Goal: Task Accomplishment & Management: Manage account settings

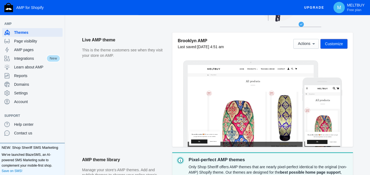
scroll to position [33, 0]
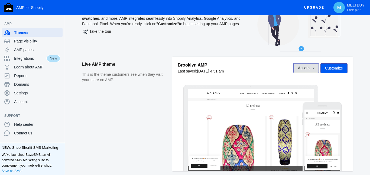
click at [304, 67] on span "Actions" at bounding box center [304, 68] width 12 height 4
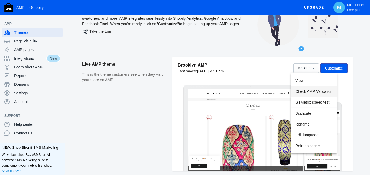
click at [316, 93] on span "Check AMP Validation" at bounding box center [313, 91] width 37 height 4
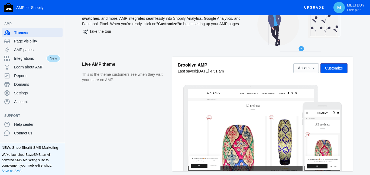
click at [338, 69] on span "Customize" at bounding box center [334, 68] width 18 height 4
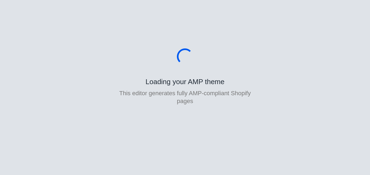
click at [338, 69] on body "Loading your AMP theme This editor generates fully AMP-compliant Shopify pages" at bounding box center [185, 87] width 370 height 175
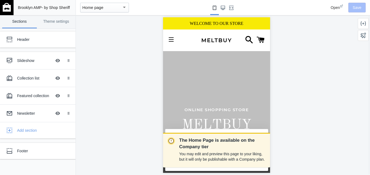
click at [224, 66] on div "ONLINE SHOPPING STORE MELTBUY Shop now" at bounding box center [216, 129] width 99 height 156
click at [27, 39] on div "Header" at bounding box center [40, 39] width 47 height 5
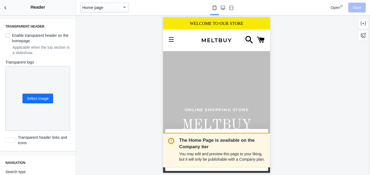
scroll to position [147, 0]
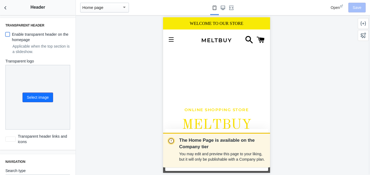
click at [8, 34] on input "Enable transparent header on the homepage" at bounding box center [7, 34] width 4 height 4
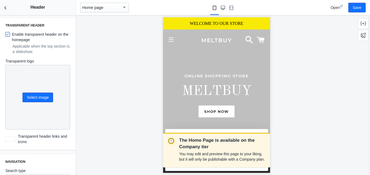
click at [6, 35] on input "Enable transparent header on the homepage" at bounding box center [7, 34] width 4 height 4
checkbox input "false"
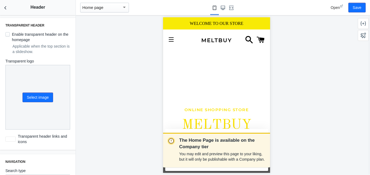
click at [217, 77] on div "ONLINE SHOPPING STORE MELTBUY Shop now" at bounding box center [216, 129] width 99 height 156
click at [45, 98] on button "Select image" at bounding box center [37, 98] width 31 height 10
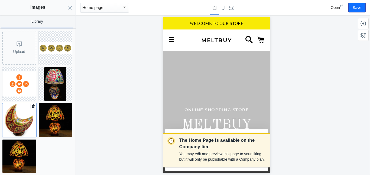
click at [17, 113] on img at bounding box center [19, 120] width 34 height 34
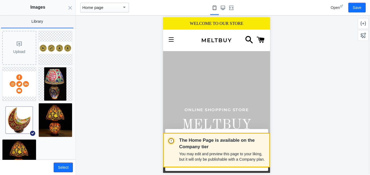
click at [212, 150] on div "You may edit and preview this page to your liking, but it will only be publisha…" at bounding box center [222, 156] width 86 height 13
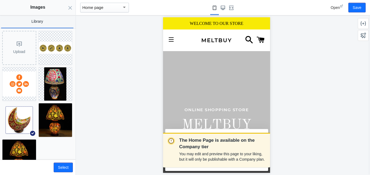
click at [262, 83] on div "ONLINE SHOPPING STORE MELTBUY Shop now" at bounding box center [216, 129] width 99 height 156
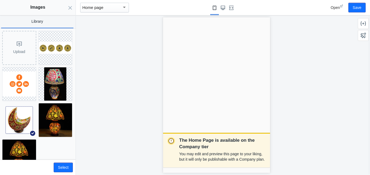
scroll to position [0, 0]
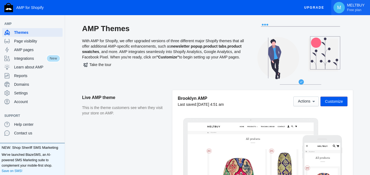
click at [353, 10] on span "Free plan" at bounding box center [354, 10] width 14 height 4
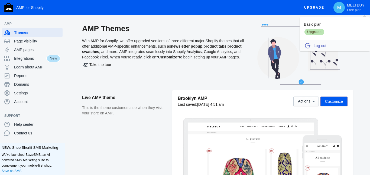
click at [319, 45] on span "Log out" at bounding box center [339, 45] width 51 height 5
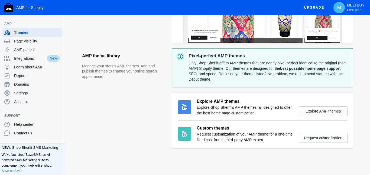
scroll to position [162, 0]
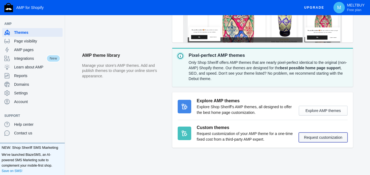
click at [322, 136] on button "Request customization" at bounding box center [323, 138] width 49 height 10
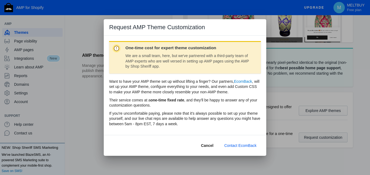
scroll to position [0, 0]
click at [205, 146] on span "Cancel" at bounding box center [207, 145] width 12 height 4
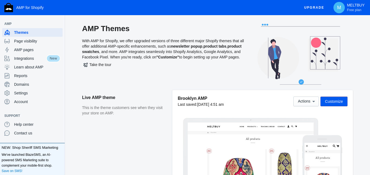
scroll to position [162, 0]
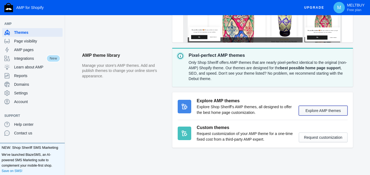
click at [334, 113] on button "Explore AMP themes" at bounding box center [323, 111] width 49 height 10
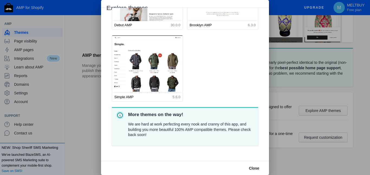
scroll to position [61, 0]
click at [255, 170] on span "Close" at bounding box center [254, 168] width 10 height 4
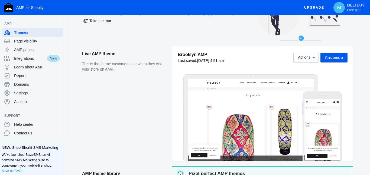
scroll to position [41, 0]
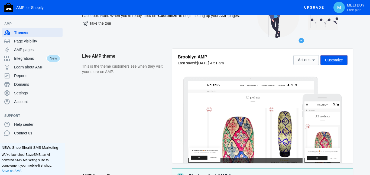
click at [342, 62] on span "Customize" at bounding box center [334, 60] width 18 height 4
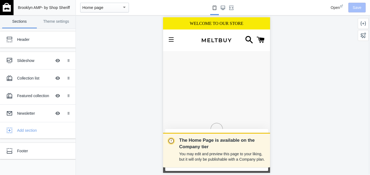
scroll to position [0, 107]
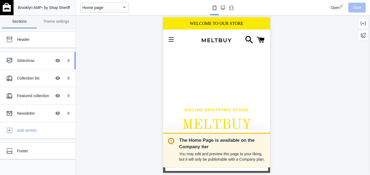
click at [30, 61] on div "Slideshow" at bounding box center [34, 60] width 35 height 5
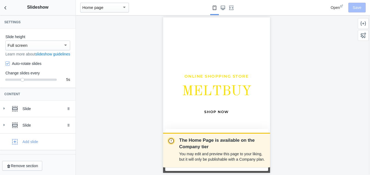
scroll to position [34, 0]
click at [28, 112] on div "Slide" at bounding box center [46, 108] width 49 height 5
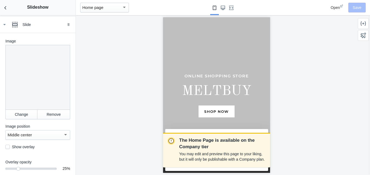
scroll to position [89, 0]
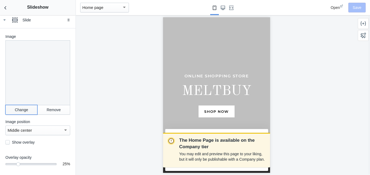
click at [20, 115] on button "Change" at bounding box center [21, 110] width 32 height 10
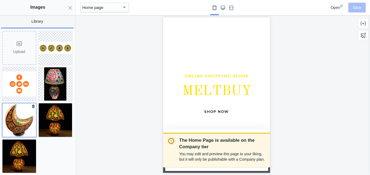
click at [20, 119] on img at bounding box center [19, 120] width 34 height 34
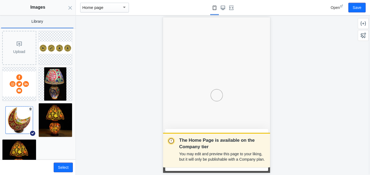
scroll to position [0, 107]
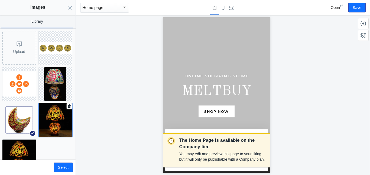
click at [51, 116] on img at bounding box center [56, 120] width 34 height 34
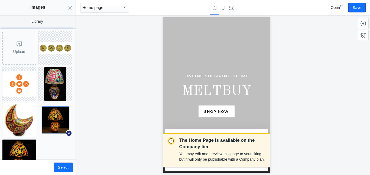
scroll to position [18, 0]
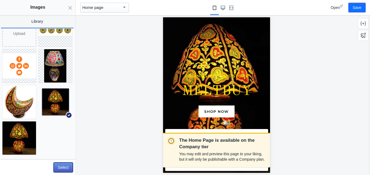
click at [67, 165] on button "Select" at bounding box center [63, 168] width 19 height 10
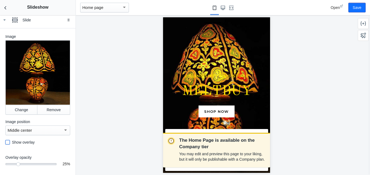
click at [6, 145] on input "checkbox" at bounding box center [7, 142] width 4 height 4
checkbox input "true"
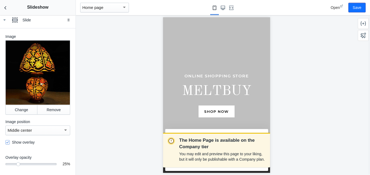
scroll to position [156, 0]
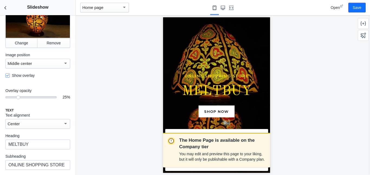
click at [54, 127] on div "Center" at bounding box center [36, 124] width 56 height 6
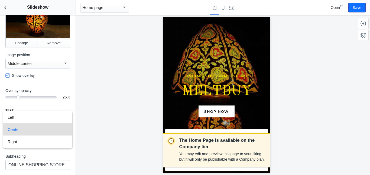
click at [54, 127] on span "Center" at bounding box center [38, 129] width 60 height 12
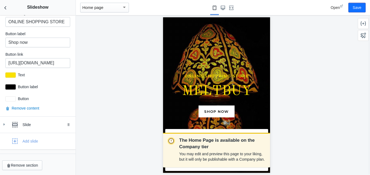
scroll to position [304, 0]
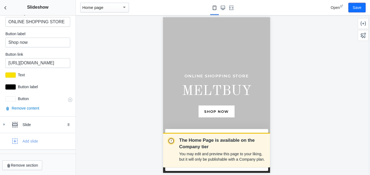
click at [10, 78] on div at bounding box center [10, 75] width 10 height 5
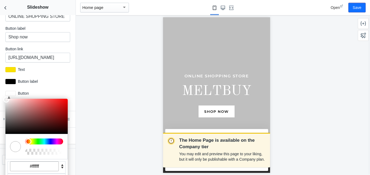
scroll to position [318, 0]
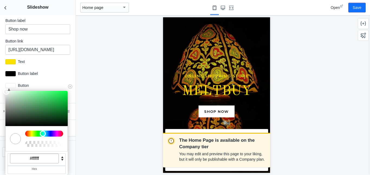
drag, startPoint x: 29, startPoint y: 134, endPoint x: 42, endPoint y: 134, distance: 13.3
click at [42, 134] on div at bounding box center [44, 134] width 38 height 6
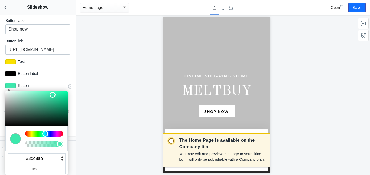
type input "#3ce8ad"
drag, startPoint x: 8, startPoint y: 91, endPoint x: 52, endPoint y: 94, distance: 43.9
click at [52, 94] on div at bounding box center [53, 95] width 6 height 6
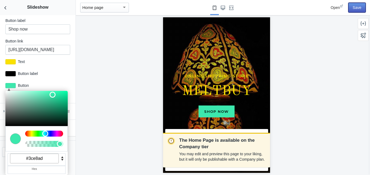
click at [360, 8] on button "Save" at bounding box center [356, 8] width 17 height 10
click at [87, 103] on div "The Home Page is available on the Company tier You may edit and preview this pa…" at bounding box center [216, 95] width 281 height 160
click at [71, 138] on div "Settings Slide height Full screen Learn more about slideshow guidelines Auto-ro…" at bounding box center [38, 95] width 76 height 160
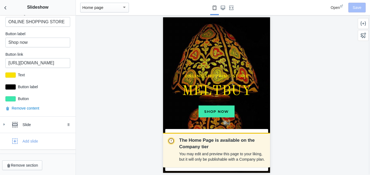
scroll to position [304, 0]
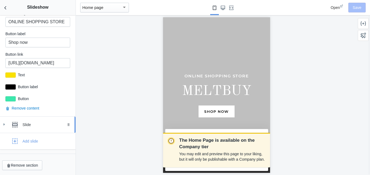
click at [39, 127] on div "Slide" at bounding box center [46, 124] width 49 height 5
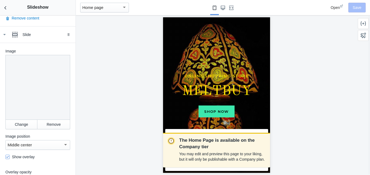
scroll to position [392, 0]
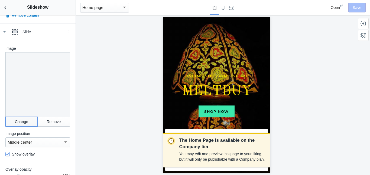
click at [25, 126] on button "Change" at bounding box center [21, 122] width 32 height 10
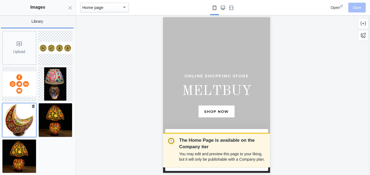
click at [18, 115] on img at bounding box center [19, 120] width 34 height 34
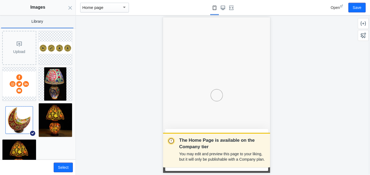
scroll to position [0, 107]
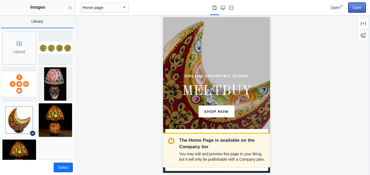
click at [356, 7] on button "Save" at bounding box center [356, 8] width 17 height 10
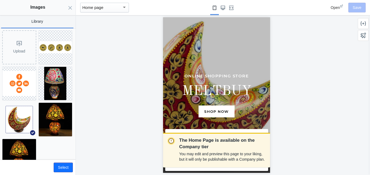
scroll to position [0, 0]
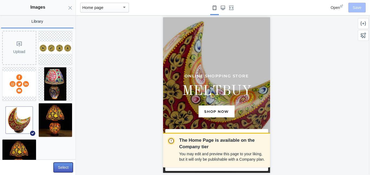
click at [68, 170] on button "Select" at bounding box center [63, 168] width 19 height 10
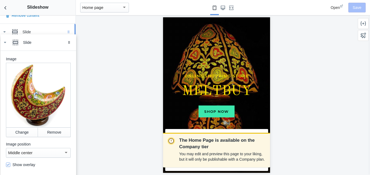
drag, startPoint x: 68, startPoint y: 38, endPoint x: 69, endPoint y: 43, distance: 5.4
click at [69, 43] on body "Loading your AMP theme This editor generates fully AMP-compliant Shopify pages …" at bounding box center [185, 87] width 370 height 175
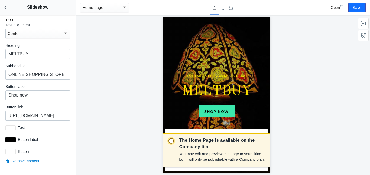
scroll to position [603, 0]
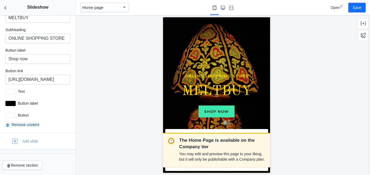
click at [32, 125] on button "Remove content" at bounding box center [22, 124] width 34 height 5
click at [358, 6] on button "Save" at bounding box center [356, 8] width 17 height 10
click at [11, 93] on div at bounding box center [10, 91] width 10 height 5
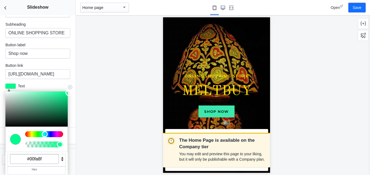
drag, startPoint x: 34, startPoint y: 139, endPoint x: 41, endPoint y: 139, distance: 7.9
click at [41, 137] on div at bounding box center [44, 134] width 38 height 6
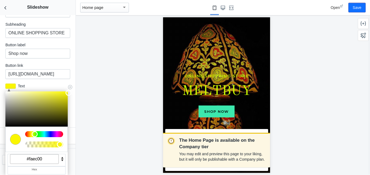
type input "#fae100"
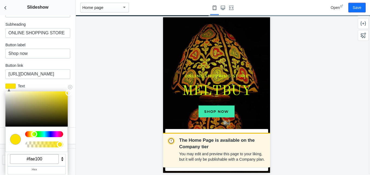
drag, startPoint x: 45, startPoint y: 141, endPoint x: 31, endPoint y: 139, distance: 13.9
click at [31, 137] on div at bounding box center [44, 134] width 38 height 6
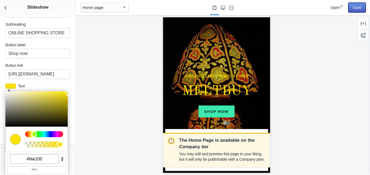
click at [354, 8] on button "Save" at bounding box center [356, 8] width 17 height 10
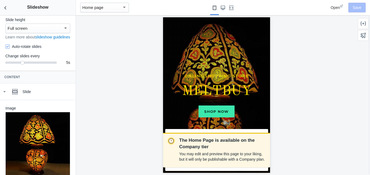
scroll to position [12, 0]
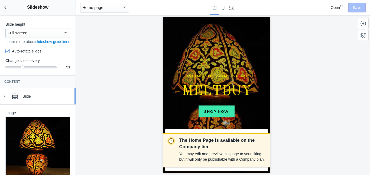
click at [4, 97] on use at bounding box center [5, 96] width 2 height 1
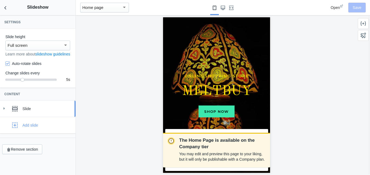
scroll to position [0, 0]
click at [7, 66] on input "Auto-rotate slides" at bounding box center [7, 63] width 4 height 4
checkbox input "false"
click at [359, 5] on button "Save" at bounding box center [356, 8] width 17 height 10
click at [5, 7] on icon "Back to sections" at bounding box center [5, 7] width 5 height 5
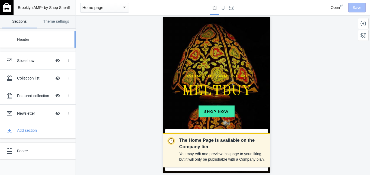
click at [32, 39] on div "Header" at bounding box center [40, 39] width 47 height 5
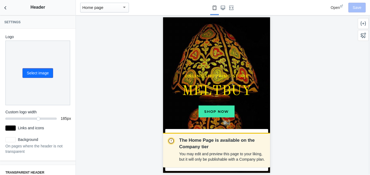
click at [337, 87] on div "The Home Page is available on the Company tier You may edit and preview this pa…" at bounding box center [216, 95] width 281 height 160
click at [243, 75] on p "ONLINE SHOPPING STORE" at bounding box center [216, 76] width 99 height 6
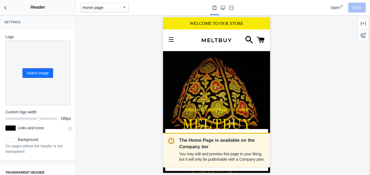
click at [12, 129] on div at bounding box center [10, 128] width 10 height 5
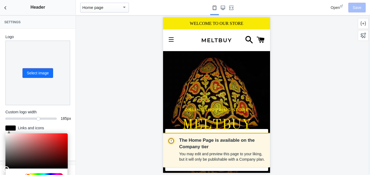
scroll to position [75, 0]
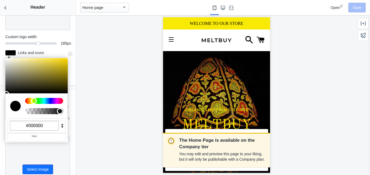
drag, startPoint x: 29, startPoint y: 101, endPoint x: 31, endPoint y: 99, distance: 2.9
click at [31, 99] on div at bounding box center [44, 101] width 38 height 6
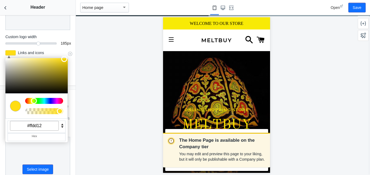
drag, startPoint x: 6, startPoint y: 92, endPoint x: 63, endPoint y: 57, distance: 67.2
click at [63, 57] on div at bounding box center [64, 59] width 6 height 6
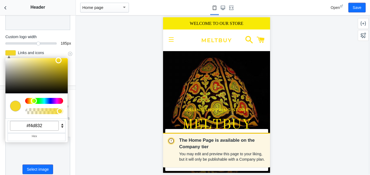
type input "#f4d933"
drag, startPoint x: 63, startPoint y: 59, endPoint x: 55, endPoint y: 60, distance: 8.7
click at [55, 60] on div at bounding box center [56, 60] width 6 height 6
click at [355, 9] on button "Save" at bounding box center [356, 8] width 17 height 10
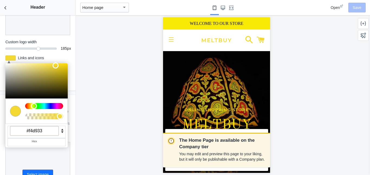
scroll to position [59, 0]
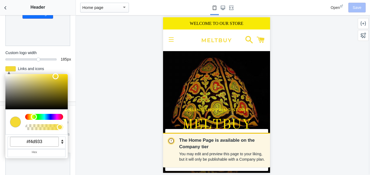
click at [61, 48] on div "Logo Select image Custom logo width 185 185 px C M Y K A 51 90 58 1 H S L A 244…" at bounding box center [38, 35] width 76 height 132
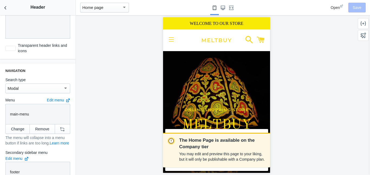
scroll to position [277, 0]
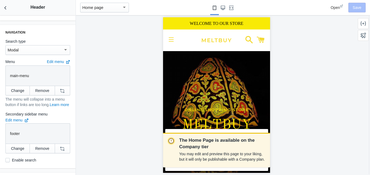
click at [49, 51] on div "Modal" at bounding box center [36, 50] width 56 height 6
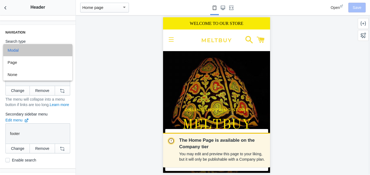
click at [49, 51] on span "Modal" at bounding box center [38, 50] width 60 height 12
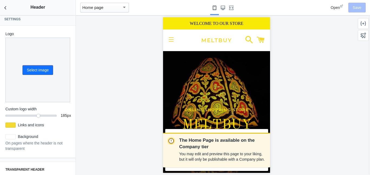
scroll to position [0, 0]
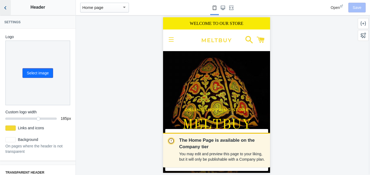
click at [5, 6] on icon "Back to sections" at bounding box center [5, 7] width 5 height 5
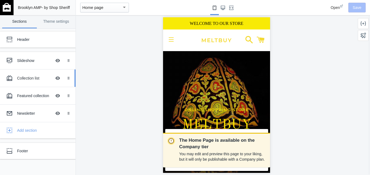
click at [27, 79] on div "Collection list" at bounding box center [34, 78] width 35 height 5
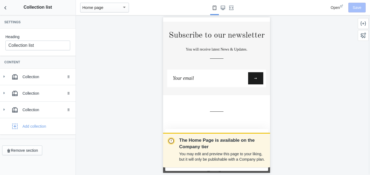
scroll to position [2741, 0]
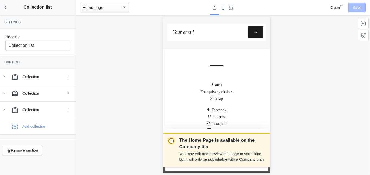
click at [261, 90] on li "Your privacy choices" at bounding box center [216, 92] width 99 height 6
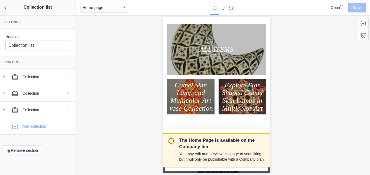
scroll to position [210, 0]
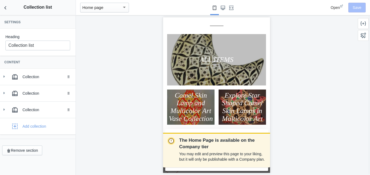
drag, startPoint x: 268, startPoint y: 168, endPoint x: 440, endPoint y: 52, distance: 207.3
click at [3, 77] on icon at bounding box center [3, 76] width 5 height 5
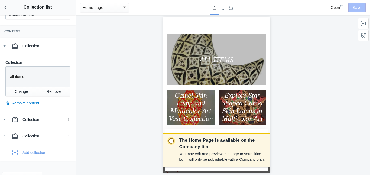
scroll to position [31, 0]
click at [44, 117] on div "Collection" at bounding box center [46, 118] width 49 height 5
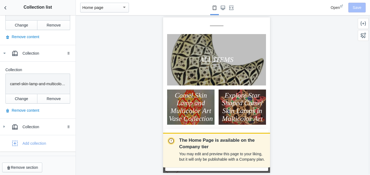
scroll to position [99, 0]
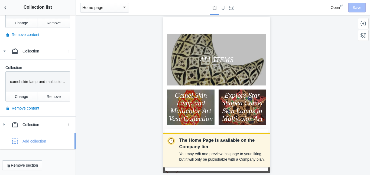
click at [35, 140] on div "Add collection" at bounding box center [34, 141] width 24 height 5
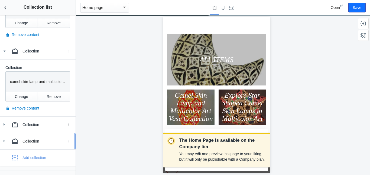
click at [23, 140] on div "Collection" at bounding box center [46, 141] width 49 height 5
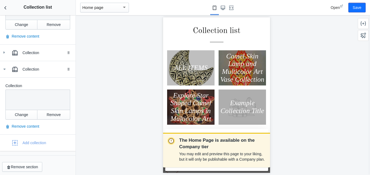
scroll to position [173, 0]
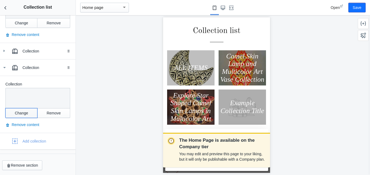
click at [21, 112] on button "Change" at bounding box center [21, 113] width 32 height 10
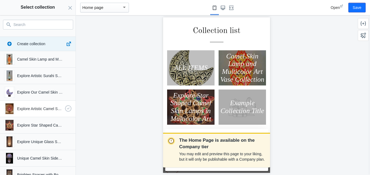
click at [67, 108] on use "button" at bounding box center [68, 108] width 6 height 6
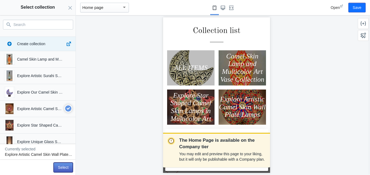
click at [63, 166] on button "Select" at bounding box center [63, 168] width 19 height 10
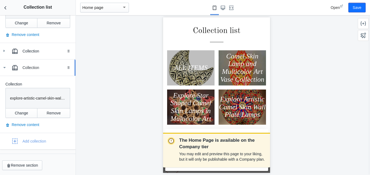
click at [4, 67] on icon at bounding box center [4, 67] width 5 height 5
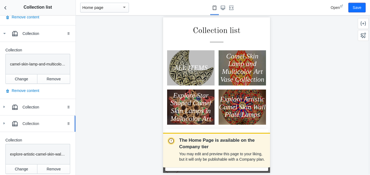
scroll to position [116, 0]
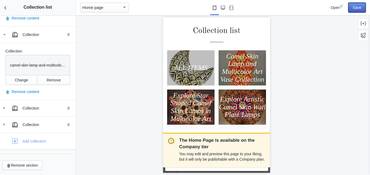
click at [356, 6] on button "Save" at bounding box center [356, 8] width 17 height 10
click at [36, 140] on div "Add collection" at bounding box center [34, 141] width 24 height 5
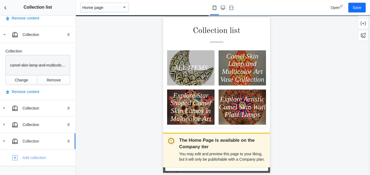
click at [4, 141] on use at bounding box center [4, 141] width 1 height 2
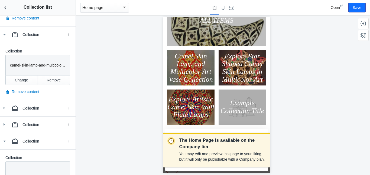
scroll to position [190, 0]
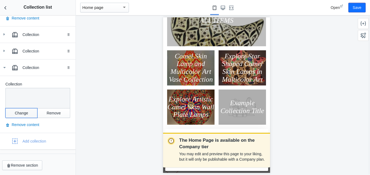
click at [25, 115] on button "Change" at bounding box center [21, 113] width 32 height 10
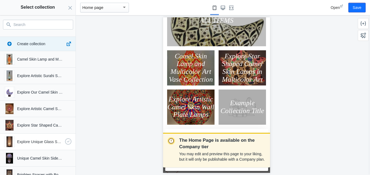
click at [67, 143] on use "button" at bounding box center [68, 141] width 6 height 6
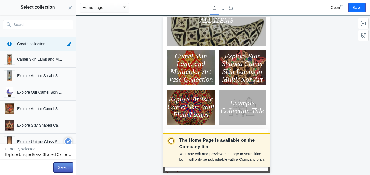
click at [60, 169] on button "Select" at bounding box center [63, 168] width 19 height 10
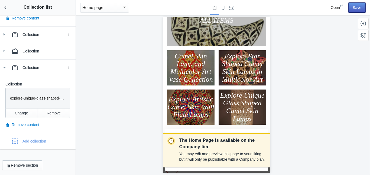
click at [359, 11] on button "Save" at bounding box center [356, 8] width 17 height 10
click at [35, 141] on div "Add collection" at bounding box center [34, 141] width 24 height 5
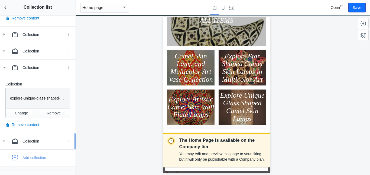
click at [4, 140] on icon at bounding box center [3, 140] width 5 height 5
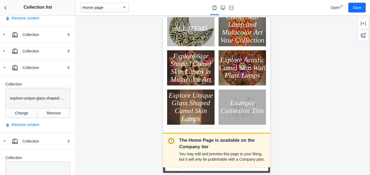
scroll to position [263, 0]
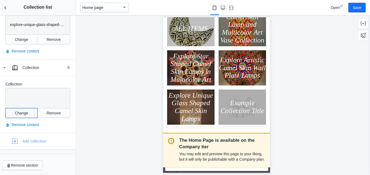
click at [25, 113] on button "Change" at bounding box center [21, 113] width 32 height 10
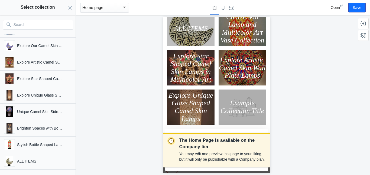
scroll to position [48, 0]
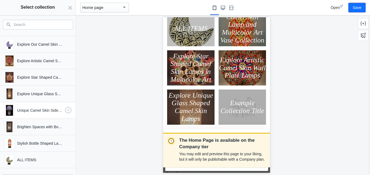
click at [43, 112] on p "Unique Camel Skin Side Table Lamps Collection" at bounding box center [40, 110] width 46 height 5
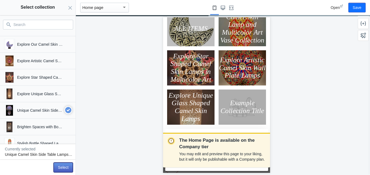
click at [59, 169] on button "Select" at bounding box center [63, 168] width 19 height 10
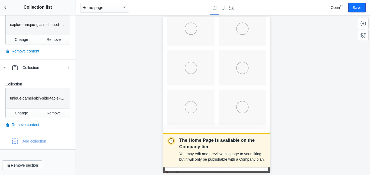
scroll to position [263, 0]
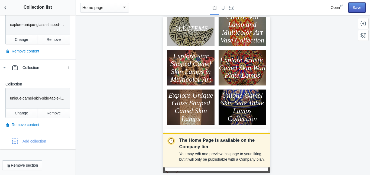
click at [359, 11] on button "Save" at bounding box center [356, 8] width 17 height 10
click at [39, 144] on div "Add collection" at bounding box center [25, 141] width 42 height 11
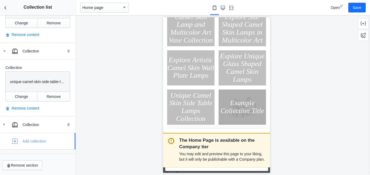
scroll to position [280, 0]
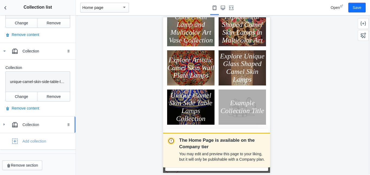
click at [30, 125] on div "Collection" at bounding box center [46, 124] width 49 height 5
click at [25, 171] on button "Change" at bounding box center [21, 170] width 32 height 10
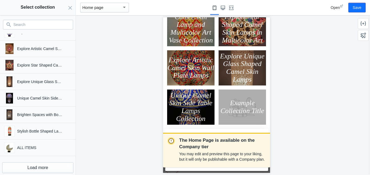
scroll to position [65, 0]
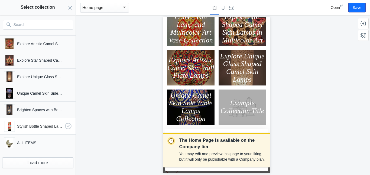
click at [45, 127] on p "Stylish Bottle Shaped Lamps to Light Up Your Space" at bounding box center [40, 126] width 46 height 5
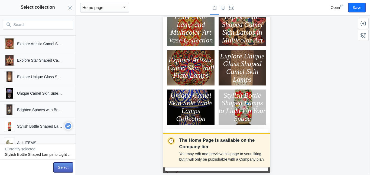
click at [60, 169] on button "Select" at bounding box center [63, 168] width 19 height 10
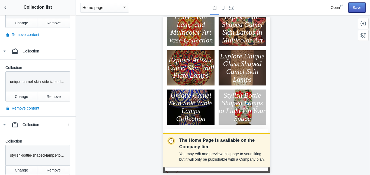
click at [357, 7] on button "Save" at bounding box center [356, 8] width 17 height 10
click at [4, 125] on icon at bounding box center [4, 124] width 5 height 5
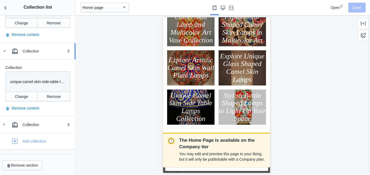
click at [4, 52] on icon at bounding box center [4, 50] width 5 height 5
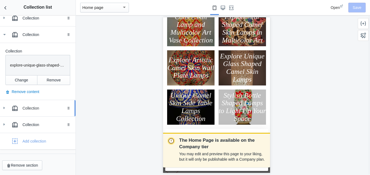
scroll to position [223, 0]
click at [4, 35] on icon at bounding box center [4, 34] width 5 height 5
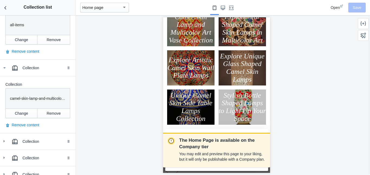
scroll to position [82, 0]
click at [4, 69] on use at bounding box center [5, 68] width 2 height 1
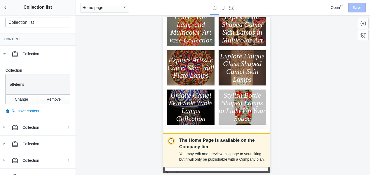
scroll to position [21, 0]
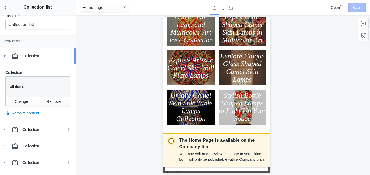
click at [4, 57] on icon at bounding box center [4, 55] width 5 height 5
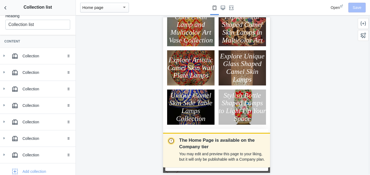
scroll to position [0, 0]
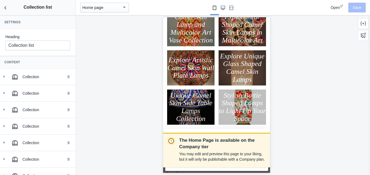
click at [360, 7] on div "Open Save" at bounding box center [338, 7] width 60 height 15
click at [6, 7] on icon "Back to sections" at bounding box center [5, 7] width 5 height 5
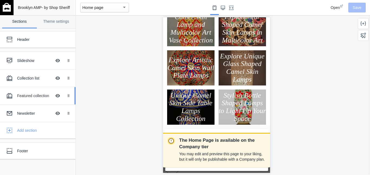
click at [34, 96] on div "Featured collection" at bounding box center [34, 95] width 35 height 5
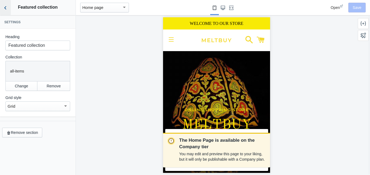
click at [6, 7] on use "Back to sections" at bounding box center [5, 7] width 2 height 3
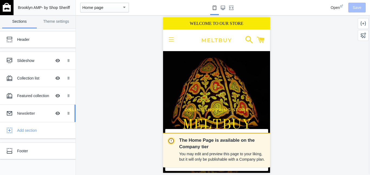
click at [32, 114] on div "Newsletter" at bounding box center [34, 113] width 35 height 5
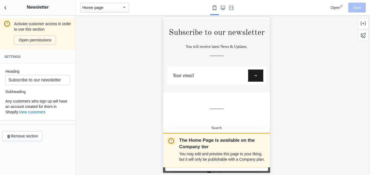
scroll to position [2777, 0]
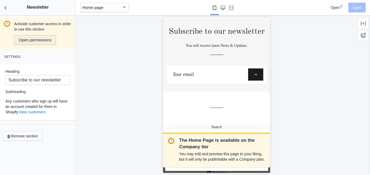
click at [34, 40] on span "Open permissions" at bounding box center [35, 40] width 33 height 4
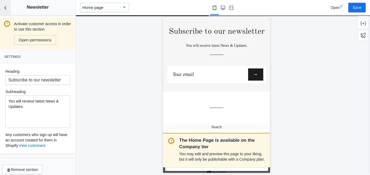
click at [5, 6] on icon "Back to sections" at bounding box center [5, 7] width 5 height 5
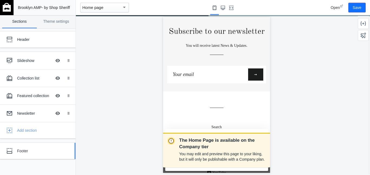
click at [30, 152] on div "Footer" at bounding box center [40, 150] width 47 height 5
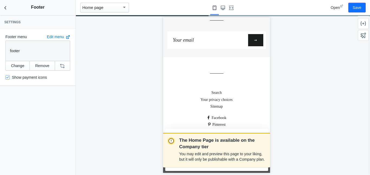
scroll to position [2819, 0]
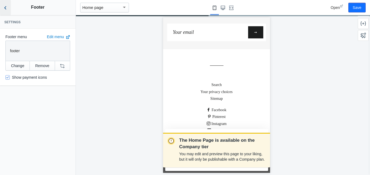
click at [4, 9] on icon "Back to sections" at bounding box center [5, 7] width 5 height 5
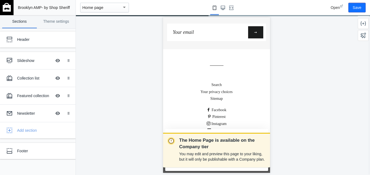
click at [55, 164] on div "Header Slideshow Hide Image with text overlay Drag to reorder Collection list H…" at bounding box center [38, 102] width 76 height 146
click at [359, 6] on button "Save" at bounding box center [356, 8] width 17 height 10
click at [31, 153] on div "Footer" at bounding box center [40, 150] width 47 height 5
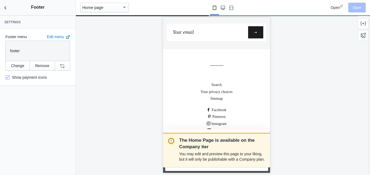
click at [38, 75] on label "Show payment icons" at bounding box center [25, 77] width 41 height 5
click at [10, 75] on input "Show payment icons" at bounding box center [7, 77] width 4 height 4
click at [39, 77] on label "Show payment icons" at bounding box center [25, 77] width 41 height 5
click at [10, 77] on input "Show payment icons" at bounding box center [7, 77] width 4 height 4
checkbox input "true"
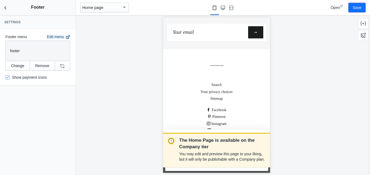
click at [53, 35] on link "Edit menu" at bounding box center [58, 37] width 23 height 4
click at [5, 8] on use "Back to sections" at bounding box center [5, 7] width 2 height 3
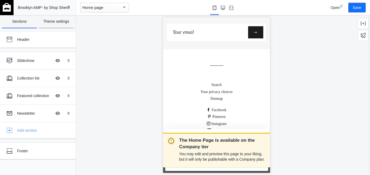
click at [60, 23] on link "Theme settings" at bounding box center [56, 21] width 35 height 13
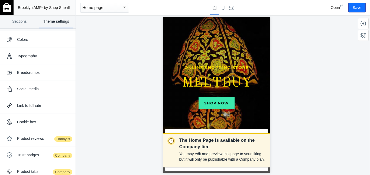
scroll to position [0, 0]
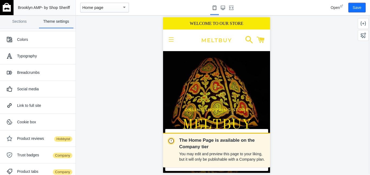
drag, startPoint x: 269, startPoint y: 42, endPoint x: 432, endPoint y: 33, distance: 164.0
click at [58, 39] on div "Colors" at bounding box center [44, 39] width 54 height 5
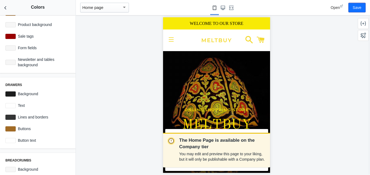
scroll to position [92, 0]
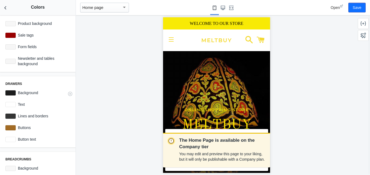
click at [9, 93] on div at bounding box center [10, 92] width 10 height 5
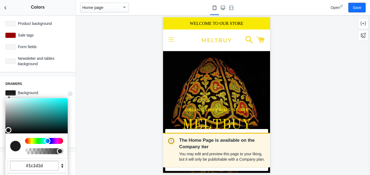
click at [16, 145] on div at bounding box center [15, 146] width 11 height 11
drag, startPoint x: 60, startPoint y: 152, endPoint x: 19, endPoint y: 151, distance: 40.6
click at [19, 151] on div at bounding box center [22, 151] width 6 height 6
click at [97, 115] on div "The Home Page is available on the Company tier You may edit and preview this pa…" at bounding box center [216, 95] width 281 height 160
click at [39, 152] on div at bounding box center [44, 151] width 38 height 6
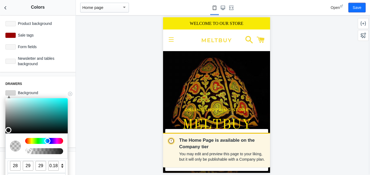
type input "0"
drag, startPoint x: 35, startPoint y: 151, endPoint x: 11, endPoint y: 148, distance: 24.5
click at [11, 148] on div at bounding box center [36, 145] width 62 height 25
type input "20"
type input "21"
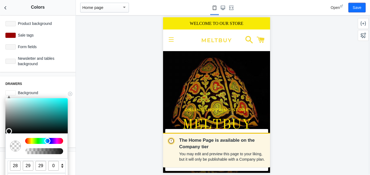
type input "21"
type input "89"
type input "91"
type input "153"
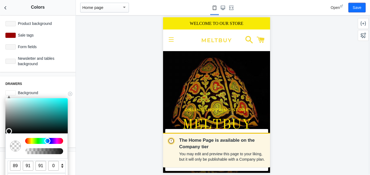
type input "156"
type input "185"
type input "189"
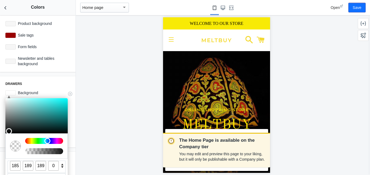
type input "216"
type input "219"
type input "248"
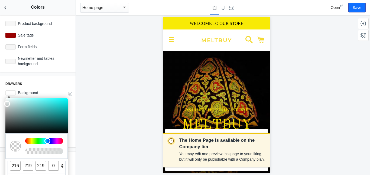
type input "248"
type input "255"
drag, startPoint x: 8, startPoint y: 131, endPoint x: 2, endPoint y: 90, distance: 41.1
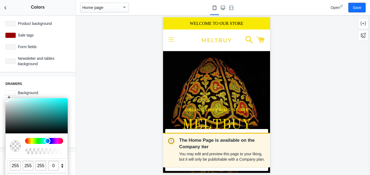
click at [2, 90] on div "Drawers C M Y K A 180 100 100 0 H S L A 255 255 255 0 R G B A #ffffff Hex Backg…" at bounding box center [38, 111] width 76 height 71
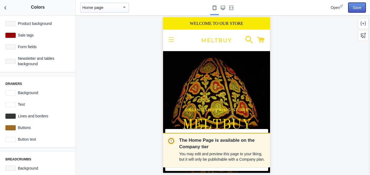
click at [357, 9] on button "Save" at bounding box center [356, 8] width 17 height 10
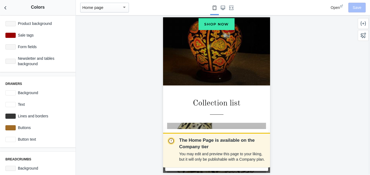
scroll to position [0, 0]
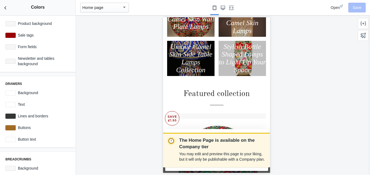
drag, startPoint x: 269, startPoint y: 24, endPoint x: 435, endPoint y: 38, distance: 166.5
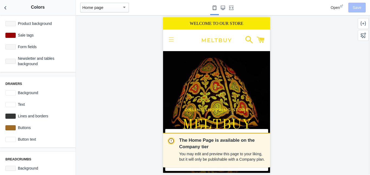
click at [171, 41] on button "Site navigation" at bounding box center [171, 40] width 14 height 14
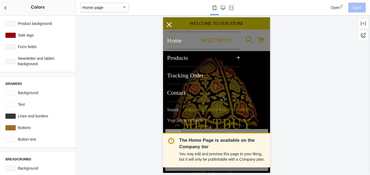
click at [175, 109] on link "Search" at bounding box center [203, 110] width 81 height 11
click at [168, 24] on icon at bounding box center [169, 24] width 5 height 5
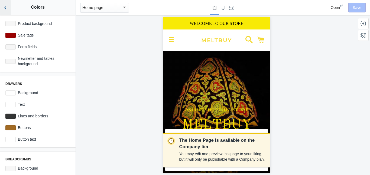
click at [5, 9] on use "Back to sections" at bounding box center [5, 7] width 2 height 3
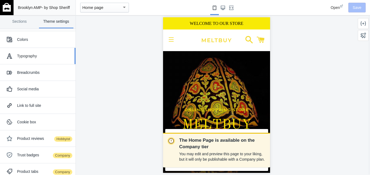
click at [44, 58] on div "Typography" at bounding box center [44, 55] width 54 height 5
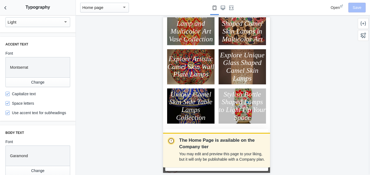
scroll to position [285, 0]
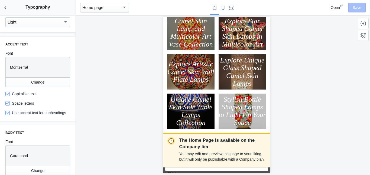
click at [32, 113] on label "Use accent text for subheadings" at bounding box center [35, 112] width 61 height 5
click at [10, 113] on input "Use accent text for subheadings" at bounding box center [7, 113] width 4 height 4
click at [359, 8] on button "Save" at bounding box center [356, 8] width 17 height 10
click at [43, 112] on label "Use accent text for subheadings" at bounding box center [35, 112] width 61 height 5
click at [10, 112] on input "Use accent text for subheadings" at bounding box center [7, 113] width 4 height 4
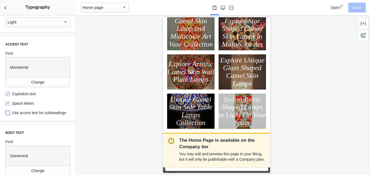
checkbox input "true"
click at [358, 9] on button "Save" at bounding box center [356, 8] width 17 height 10
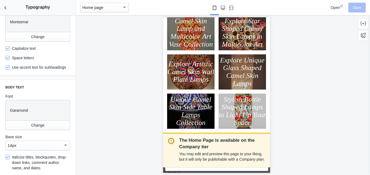
scroll to position [131, 0]
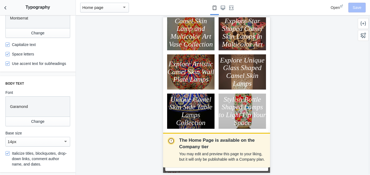
click at [44, 142] on div "14px" at bounding box center [36, 142] width 56 height 6
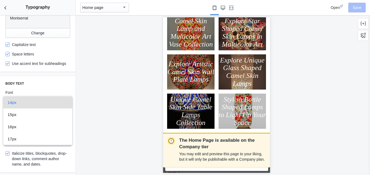
click at [92, 120] on div at bounding box center [185, 87] width 370 height 175
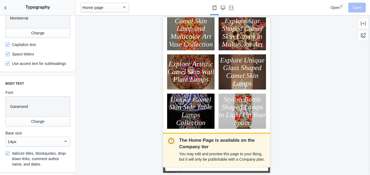
click at [25, 45] on label "Capitalize text" at bounding box center [20, 44] width 30 height 5
click at [10, 45] on input "Capitalize text" at bounding box center [7, 45] width 4 height 4
click at [357, 8] on button "Save" at bounding box center [356, 8] width 17 height 10
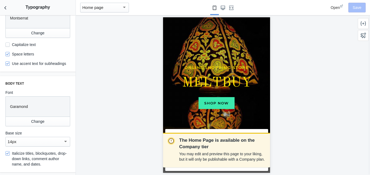
scroll to position [0, 0]
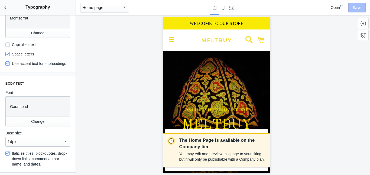
drag, startPoint x: 268, startPoint y: 37, endPoint x: 433, endPoint y: 39, distance: 165.2
click at [33, 46] on label "Capitalize text" at bounding box center [20, 44] width 30 height 5
click at [10, 46] on input "Capitalize text" at bounding box center [7, 45] width 4 height 4
checkbox input "true"
click at [356, 11] on button "Save" at bounding box center [356, 8] width 17 height 10
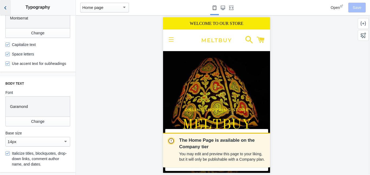
click at [4, 7] on icon "Back to sections" at bounding box center [5, 7] width 5 height 5
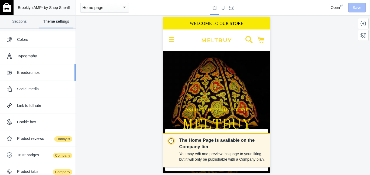
click at [38, 70] on div "Breadcrumbs" at bounding box center [44, 72] width 54 height 5
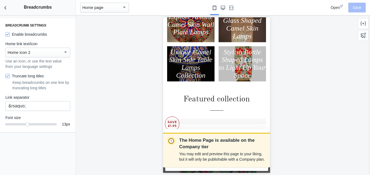
scroll to position [295, 0]
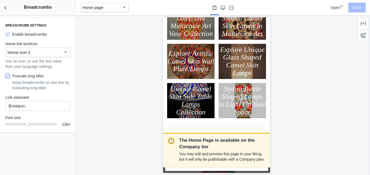
click at [7, 76] on input "Truncate long titles" at bounding box center [7, 76] width 4 height 4
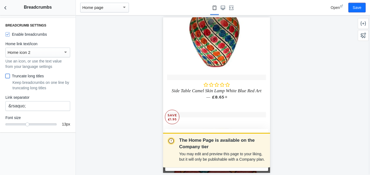
scroll to position [1497, 0]
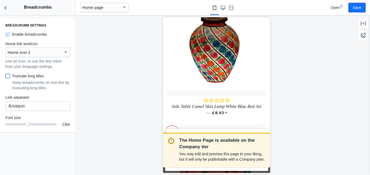
click at [8, 75] on input "Truncate long titles" at bounding box center [7, 76] width 4 height 4
checkbox input "true"
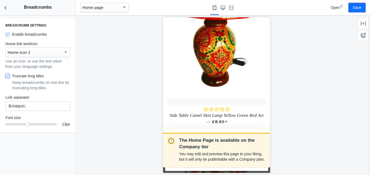
scroll to position [706, 0]
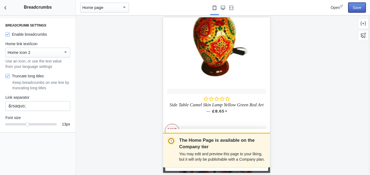
click at [357, 7] on button "Save" at bounding box center [356, 8] width 17 height 10
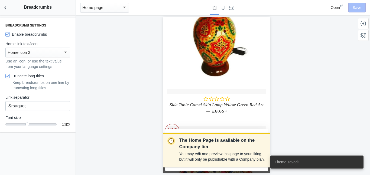
click at [61, 53] on div "Home icon 2" at bounding box center [36, 52] width 56 height 6
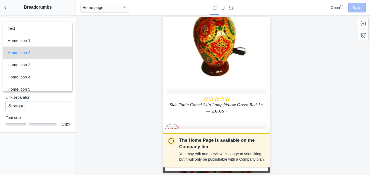
click at [93, 56] on div at bounding box center [185, 87] width 370 height 175
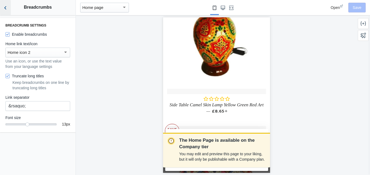
click at [5, 8] on icon "Back to sections" at bounding box center [5, 7] width 5 height 5
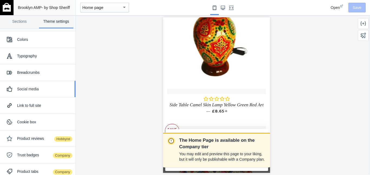
click at [37, 89] on div "Social media" at bounding box center [44, 88] width 54 height 5
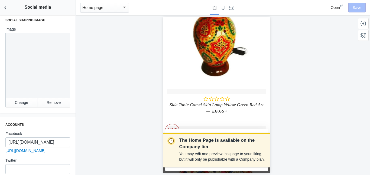
scroll to position [0, 0]
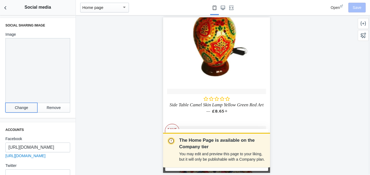
click at [21, 108] on button "Change" at bounding box center [21, 108] width 32 height 10
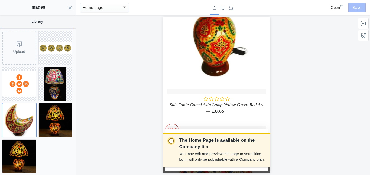
click at [21, 108] on img at bounding box center [19, 120] width 34 height 34
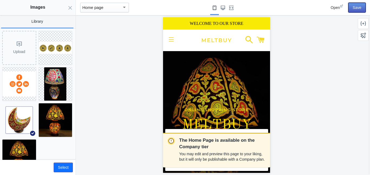
click at [357, 6] on button "Save" at bounding box center [356, 8] width 17 height 10
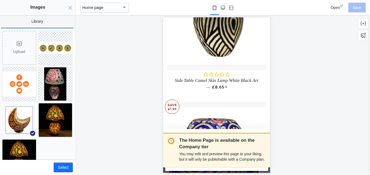
scroll to position [2329, 0]
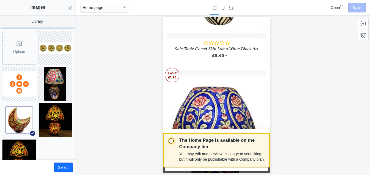
drag, startPoint x: 431, startPoint y: 166, endPoint x: 269, endPoint y: 168, distance: 162.5
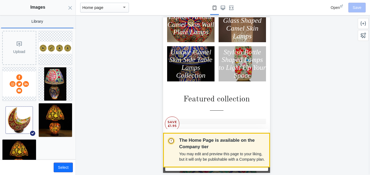
scroll to position [0, 0]
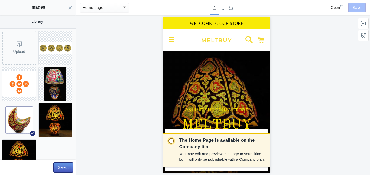
click at [63, 169] on button "Select" at bounding box center [63, 168] width 19 height 10
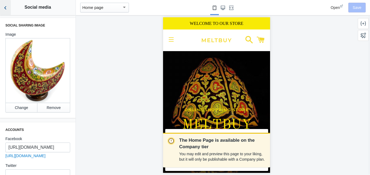
click at [5, 8] on use "Back to sections" at bounding box center [5, 7] width 2 height 3
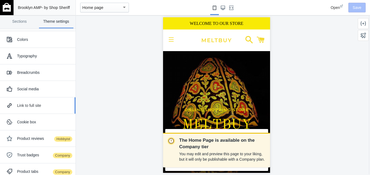
click at [40, 105] on div "Link to full site" at bounding box center [44, 105] width 54 height 5
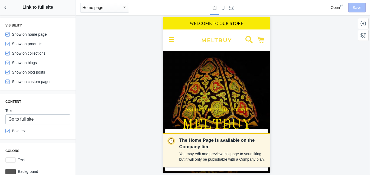
scroll to position [7, 0]
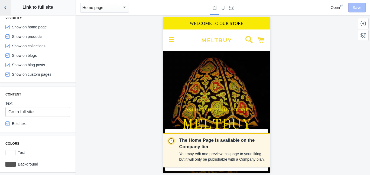
click at [6, 9] on use "Back to sections" at bounding box center [5, 7] width 2 height 3
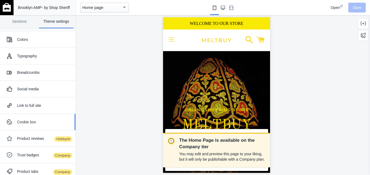
click at [49, 121] on div "Cookie box" at bounding box center [44, 121] width 54 height 5
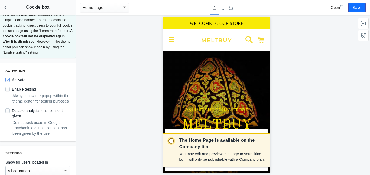
scroll to position [0, 0]
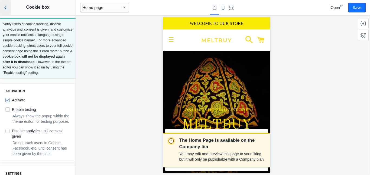
click at [5, 8] on icon "Back to sections" at bounding box center [5, 7] width 5 height 5
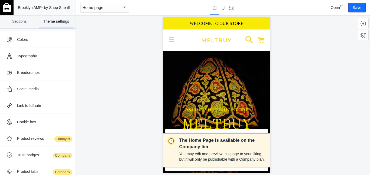
scroll to position [24, 0]
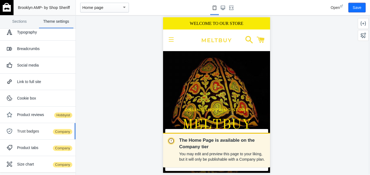
click at [35, 133] on div "Trust badges Company" at bounding box center [44, 131] width 54 height 5
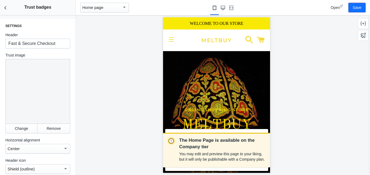
scroll to position [28, 0]
click at [24, 130] on button "Change" at bounding box center [21, 129] width 32 height 10
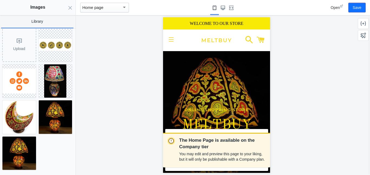
scroll to position [0, 0]
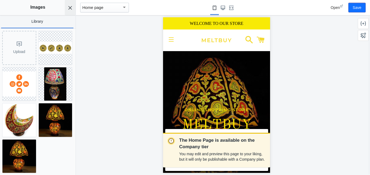
click at [70, 9] on icon "Close panel" at bounding box center [70, 8] width 4 height 4
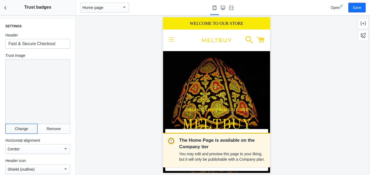
click at [17, 128] on button "Change" at bounding box center [21, 129] width 32 height 10
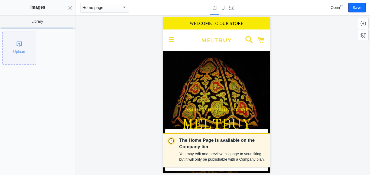
click at [21, 52] on div "Upload" at bounding box center [19, 47] width 33 height 33
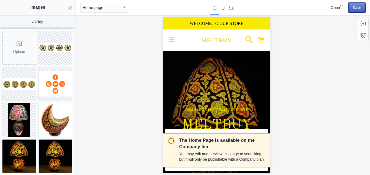
click at [356, 10] on button "Save" at bounding box center [356, 8] width 17 height 10
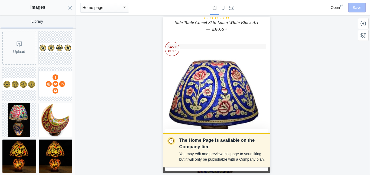
scroll to position [2361, 0]
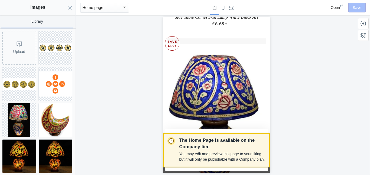
click at [264, 139] on p "The Home Page is available on the Company tier" at bounding box center [222, 143] width 86 height 13
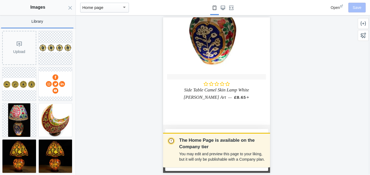
scroll to position [2670, 0]
click at [69, 9] on use "Close panel" at bounding box center [71, 8] width 4 height 4
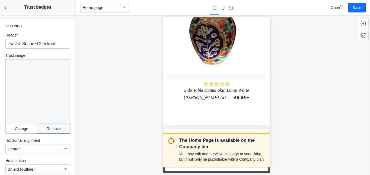
click at [51, 128] on button "Remove" at bounding box center [53, 129] width 33 height 10
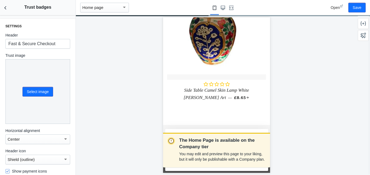
scroll to position [28, 0]
click at [42, 91] on button "Select image" at bounding box center [37, 92] width 31 height 10
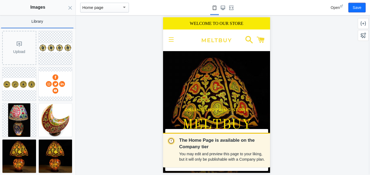
scroll to position [3, 0]
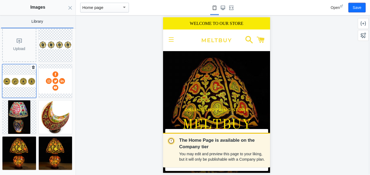
click at [23, 80] on img at bounding box center [19, 81] width 34 height 12
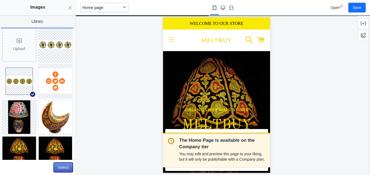
click at [66, 165] on button "Select" at bounding box center [63, 168] width 19 height 10
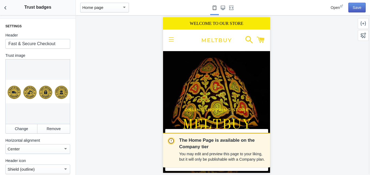
scroll to position [0, 0]
click at [358, 9] on button "Save" at bounding box center [356, 8] width 17 height 10
click at [5, 9] on use "Back to sections" at bounding box center [5, 7] width 2 height 3
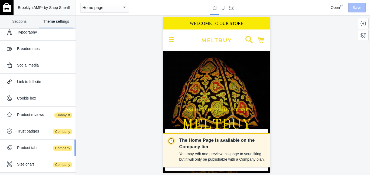
click at [32, 148] on div "Product tabs Company" at bounding box center [44, 147] width 54 height 5
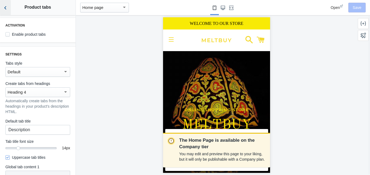
click at [5, 8] on icon "Back to sections" at bounding box center [5, 7] width 5 height 5
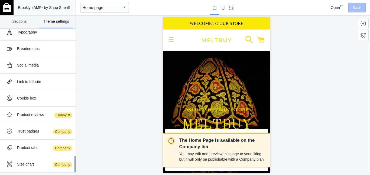
click at [32, 162] on div "Size chart Company" at bounding box center [44, 164] width 54 height 5
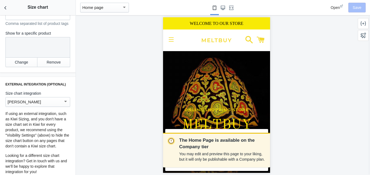
scroll to position [392, 0]
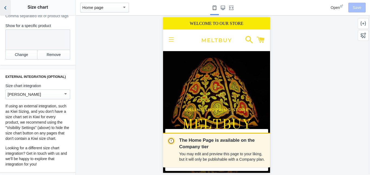
click at [5, 8] on use "Back to sections" at bounding box center [5, 7] width 2 height 3
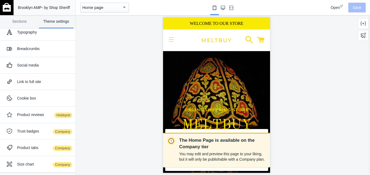
scroll to position [0, 0]
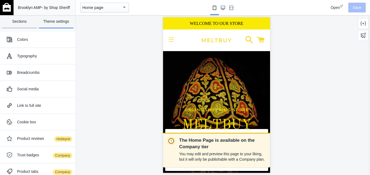
click at [18, 24] on link "Sections" at bounding box center [19, 21] width 35 height 13
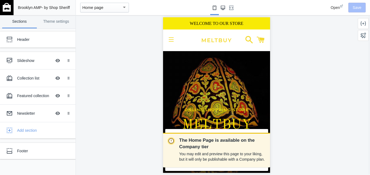
click at [223, 7] on use "Large screen" at bounding box center [223, 8] width 4 height 4
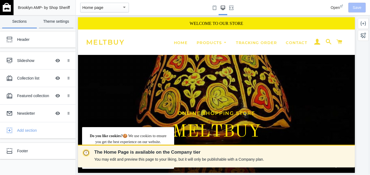
click at [62, 22] on link "Theme settings" at bounding box center [56, 21] width 35 height 13
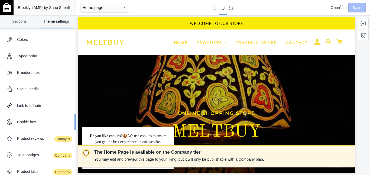
click at [31, 124] on div "Cookie box" at bounding box center [44, 121] width 54 height 5
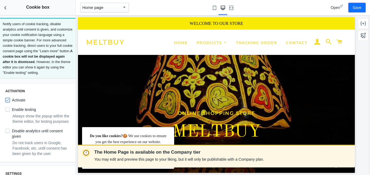
click at [8, 102] on input "Activate" at bounding box center [7, 100] width 4 height 4
checkbox input "false"
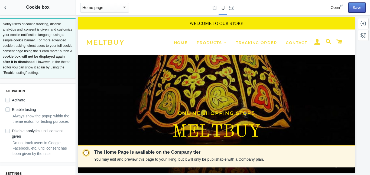
click at [359, 8] on button "Save" at bounding box center [356, 8] width 17 height 10
click at [359, 8] on div "Open Save" at bounding box center [338, 7] width 60 height 15
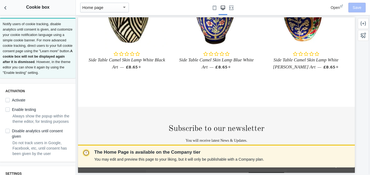
scroll to position [1288, 0]
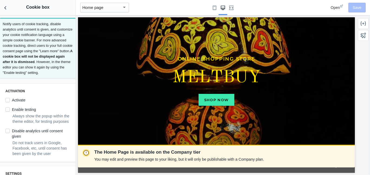
drag, startPoint x: 354, startPoint y: 122, endPoint x: 433, endPoint y: 43, distance: 112.4
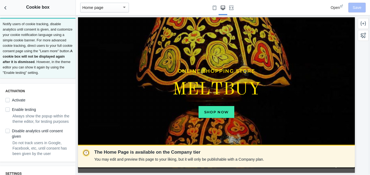
scroll to position [0, 0]
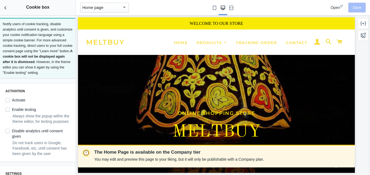
drag, startPoint x: 354, startPoint y: 26, endPoint x: 424, endPoint y: 28, distance: 70.7
click at [4, 6] on icon "Back to sections" at bounding box center [5, 7] width 5 height 5
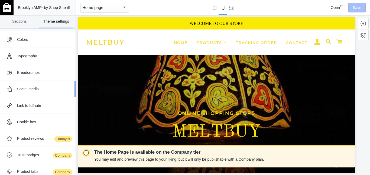
click at [47, 90] on div "Social media" at bounding box center [44, 88] width 54 height 5
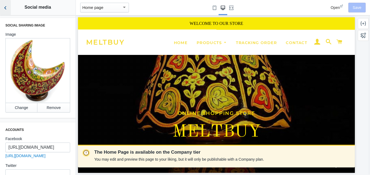
click at [6, 8] on icon "Back to sections" at bounding box center [5, 7] width 5 height 5
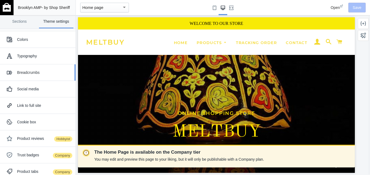
click at [51, 71] on div "Breadcrumbs" at bounding box center [44, 72] width 54 height 5
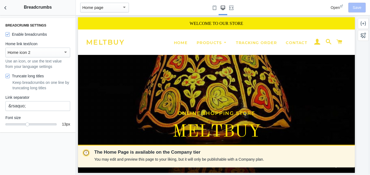
click at [51, 71] on div "Breadcrumb settings Enable breadcrumbs Home link text/icon Home icon 2 Use an i…" at bounding box center [38, 75] width 76 height 115
drag, startPoint x: 27, startPoint y: 124, endPoint x: 11, endPoint y: 125, distance: 15.5
click at [9, 124] on div "11" at bounding box center [30, 123] width 51 height 1
click at [359, 6] on button "Save" at bounding box center [356, 8] width 17 height 10
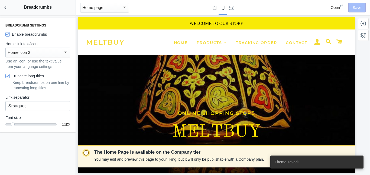
click at [213, 8] on use "Small screen" at bounding box center [215, 8] width 4 height 4
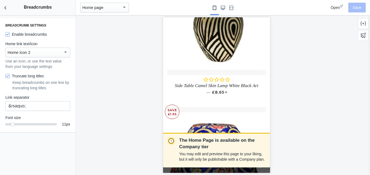
scroll to position [2329, 0]
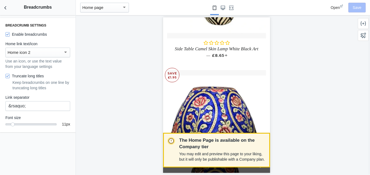
drag, startPoint x: 106, startPoint y: 8, endPoint x: 270, endPoint y: 172, distance: 232.2
click at [270, 172] on div "The Home Page is available on the Company tier You may edit and preview this pa…" at bounding box center [216, 95] width 107 height 156
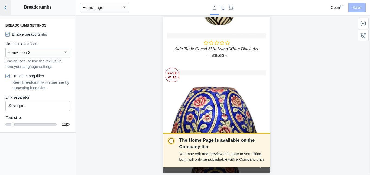
click at [5, 9] on icon "Back to sections" at bounding box center [5, 7] width 5 height 5
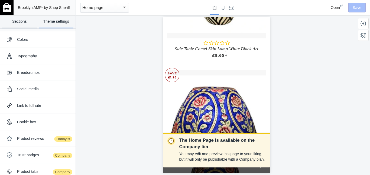
click at [20, 25] on link "Sections" at bounding box center [19, 21] width 35 height 13
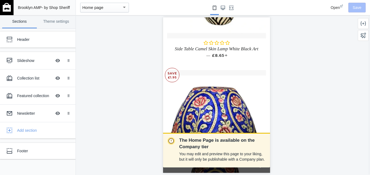
click at [8, 6] on img at bounding box center [7, 7] width 8 height 9
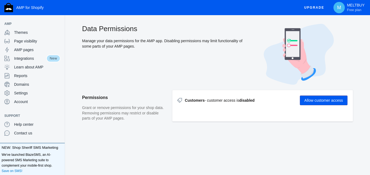
click at [325, 100] on button "Allow customer access" at bounding box center [324, 101] width 48 height 10
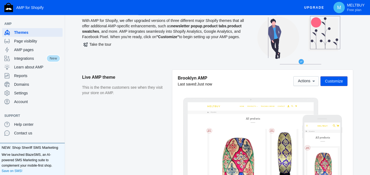
scroll to position [17, 0]
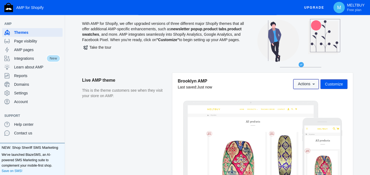
click at [311, 83] on icon at bounding box center [313, 83] width 5 height 5
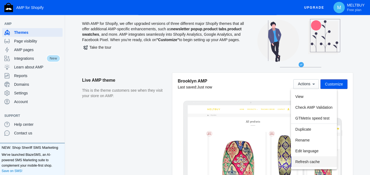
click at [304, 162] on span "Refresh cache" at bounding box center [307, 162] width 24 height 4
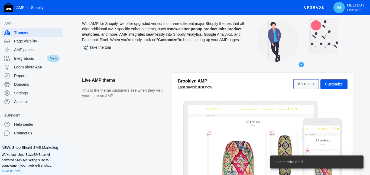
click at [305, 85] on span "Actions" at bounding box center [304, 84] width 12 height 4
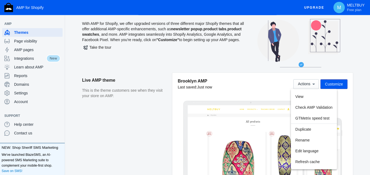
click at [171, 63] on div at bounding box center [185, 87] width 370 height 175
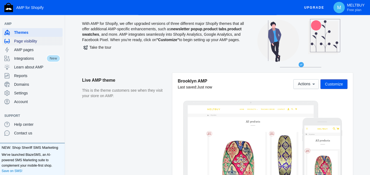
click at [27, 40] on span "Page visibility" at bounding box center [37, 40] width 46 height 5
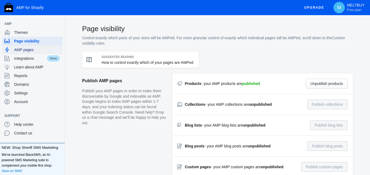
click at [29, 51] on span "AMP pages" at bounding box center [37, 49] width 46 height 5
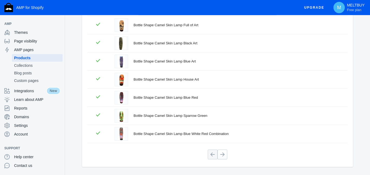
scroll to position [128, 0]
click at [224, 155] on button at bounding box center [222, 154] width 10 height 10
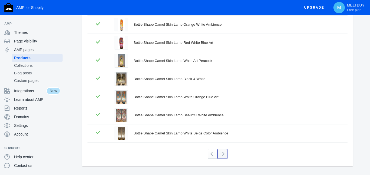
click at [225, 158] on button at bounding box center [222, 154] width 10 height 10
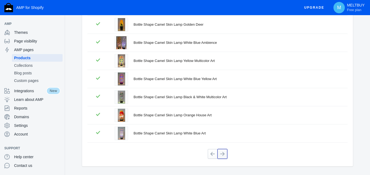
click at [221, 154] on button at bounding box center [222, 154] width 10 height 10
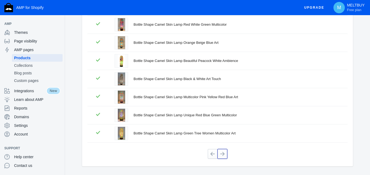
click at [221, 154] on button at bounding box center [222, 154] width 10 height 10
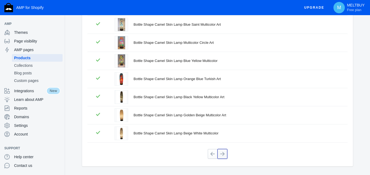
click at [223, 153] on button at bounding box center [222, 154] width 10 height 10
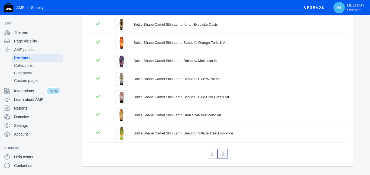
click at [223, 154] on button at bounding box center [222, 154] width 10 height 10
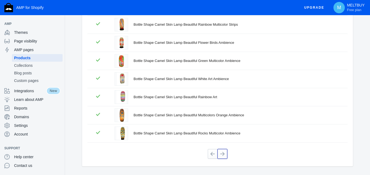
click at [223, 154] on button at bounding box center [222, 154] width 10 height 10
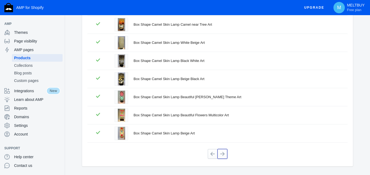
drag, startPoint x: 223, startPoint y: 154, endPoint x: 243, endPoint y: 162, distance: 21.7
click at [224, 153] on button at bounding box center [222, 154] width 10 height 10
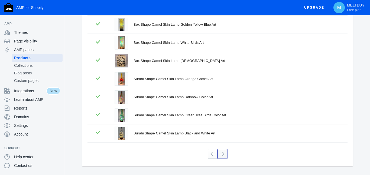
click at [224, 153] on button at bounding box center [222, 154] width 10 height 10
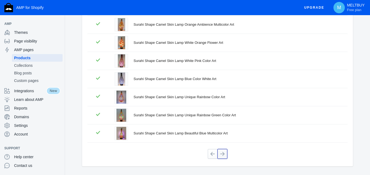
click at [223, 154] on button at bounding box center [222, 154] width 10 height 10
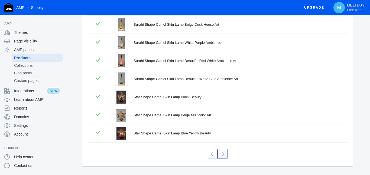
click at [223, 153] on button at bounding box center [222, 154] width 10 height 10
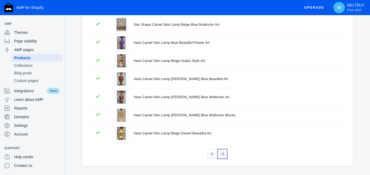
click at [223, 155] on button at bounding box center [222, 154] width 10 height 10
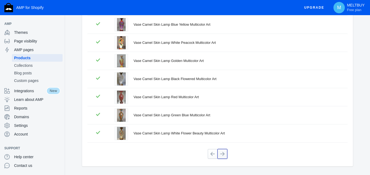
click at [222, 154] on button at bounding box center [222, 154] width 10 height 10
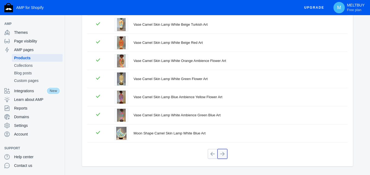
click at [224, 154] on button at bounding box center [222, 154] width 10 height 10
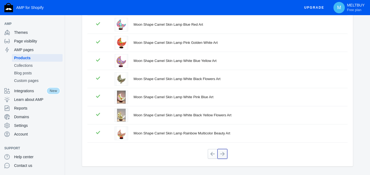
click at [225, 153] on button at bounding box center [222, 154] width 10 height 10
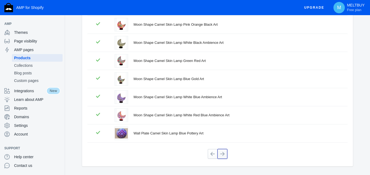
click at [224, 153] on button at bounding box center [222, 154] width 10 height 10
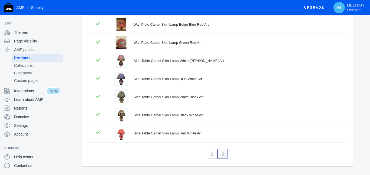
click at [224, 153] on button at bounding box center [222, 154] width 10 height 10
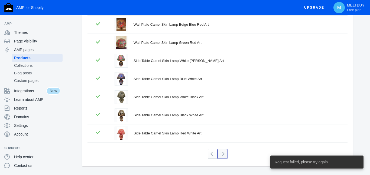
click at [223, 153] on button at bounding box center [222, 154] width 10 height 10
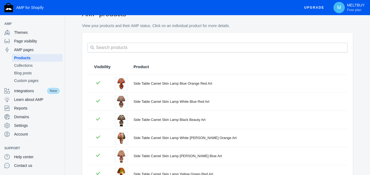
scroll to position [0, 0]
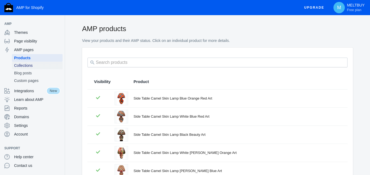
click at [28, 66] on span "Collections" at bounding box center [37, 65] width 46 height 5
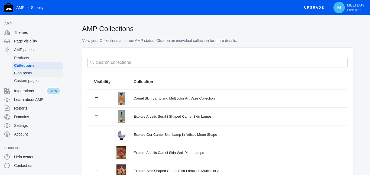
click at [34, 74] on span "Blog posts" at bounding box center [37, 72] width 46 height 5
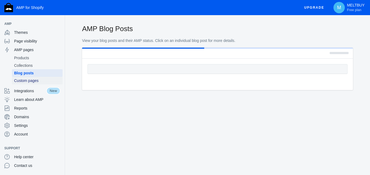
click at [34, 82] on span "Custom pages" at bounding box center [37, 80] width 46 height 5
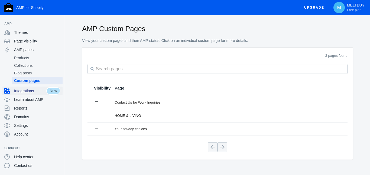
click at [33, 93] on span "Integrations" at bounding box center [30, 90] width 32 height 5
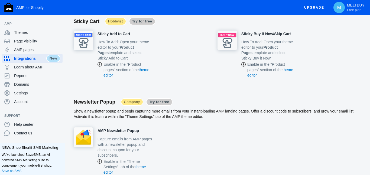
scroll to position [747, 0]
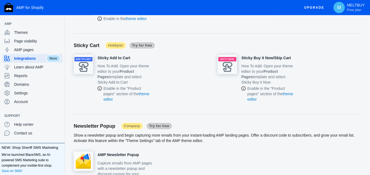
click at [138, 46] on span "Try for free" at bounding box center [142, 46] width 27 height 8
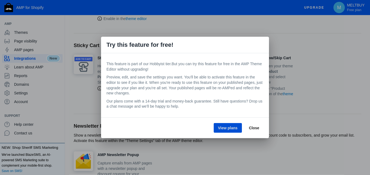
scroll to position [0, 0]
click at [256, 129] on span "Close" at bounding box center [254, 128] width 10 height 4
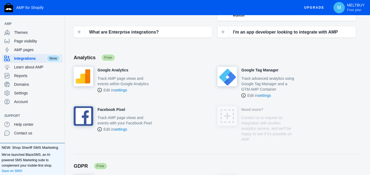
scroll to position [92, 0]
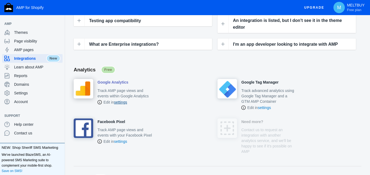
click at [120, 102] on link "settings" at bounding box center [120, 102] width 13 height 4
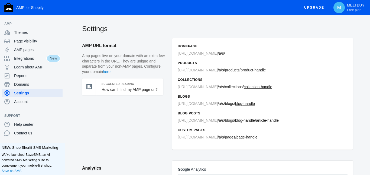
click at [219, 55] on span "a/s/" at bounding box center [222, 53] width 6 height 4
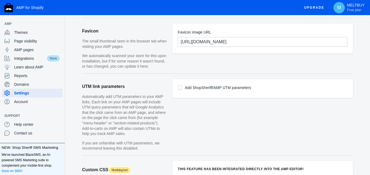
scroll to position [368, 0]
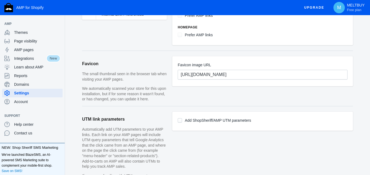
click at [180, 121] on input "Add ShopSheriff/AMP UTM parameters" at bounding box center [180, 120] width 4 height 4
click at [179, 121] on input "Add ShopSheriff/AMP UTM parameters" at bounding box center [180, 120] width 4 height 4
checkbox input "true"
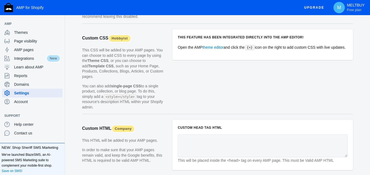
scroll to position [573, 0]
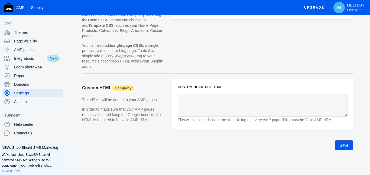
click at [339, 143] on button "Save" at bounding box center [344, 146] width 18 height 10
click at [32, 60] on span "Integrations" at bounding box center [30, 58] width 32 height 5
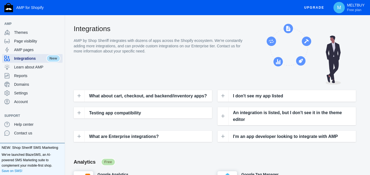
scroll to position [141, 0]
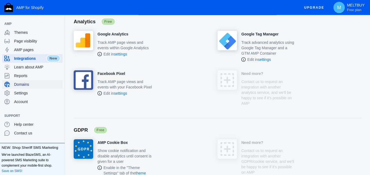
click at [29, 83] on span "Domains" at bounding box center [37, 84] width 46 height 5
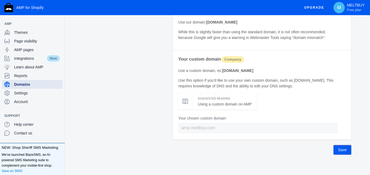
scroll to position [84, 0]
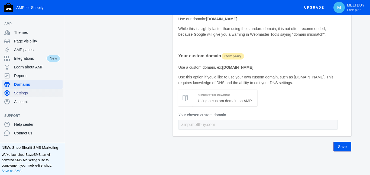
click at [30, 92] on span "Settings" at bounding box center [37, 92] width 46 height 5
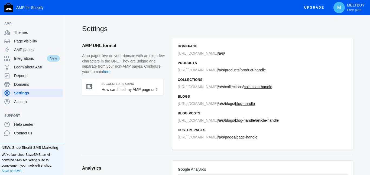
click at [249, 70] on u "product-handle" at bounding box center [252, 70] width 25 height 4
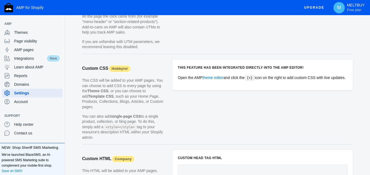
scroll to position [573, 0]
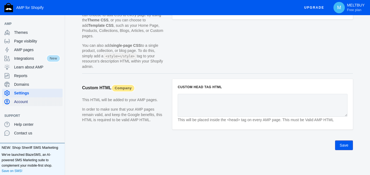
click at [26, 100] on span "Account" at bounding box center [37, 101] width 46 height 5
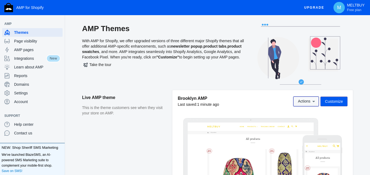
click at [312, 103] on icon at bounding box center [313, 101] width 5 height 5
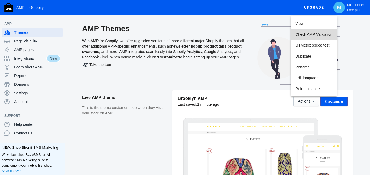
click at [318, 34] on span "Check AMP Validation" at bounding box center [313, 34] width 37 height 4
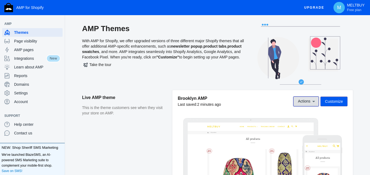
click at [310, 100] on span "Actions" at bounding box center [306, 101] width 16 height 4
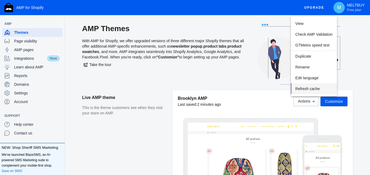
click at [308, 91] on span "Refresh cache" at bounding box center [307, 89] width 24 height 4
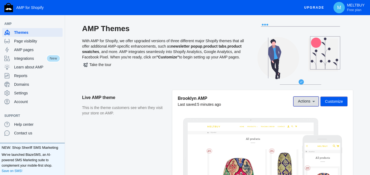
click at [307, 102] on span "Actions" at bounding box center [304, 101] width 12 height 4
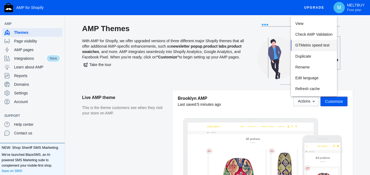
click at [311, 46] on span "GTMetrix speed test" at bounding box center [312, 45] width 34 height 4
